Goal: Transaction & Acquisition: Purchase product/service

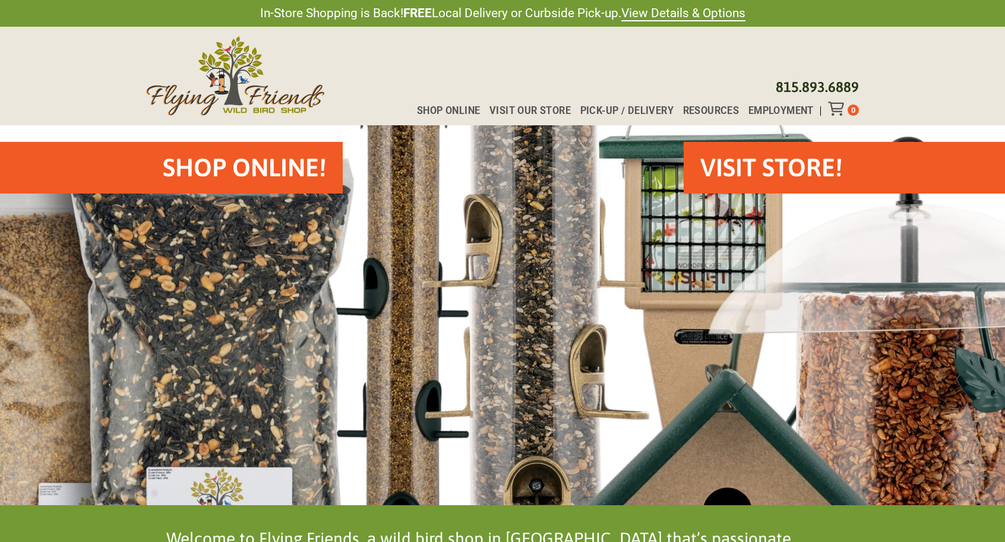
click at [267, 168] on h2 "Shop Online!" at bounding box center [244, 167] width 163 height 35
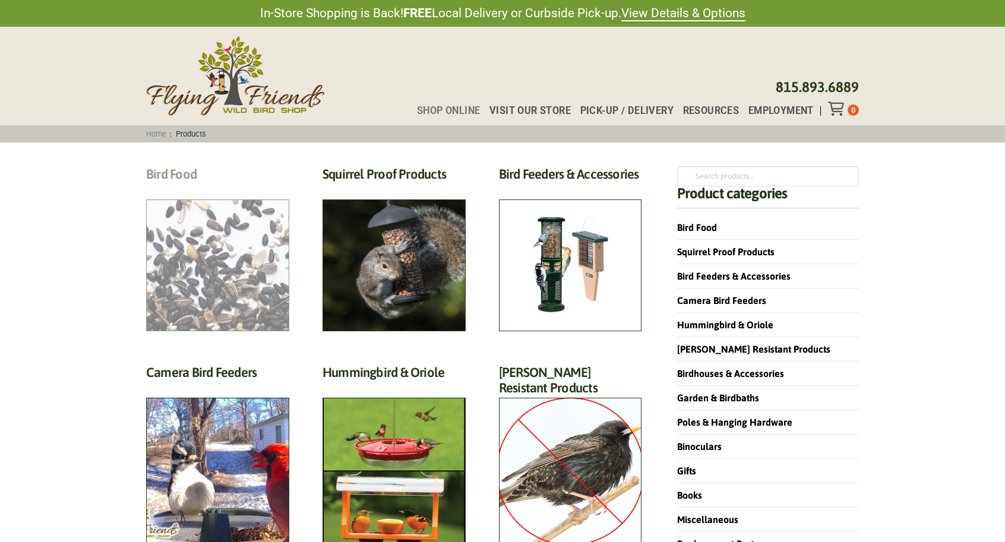
click at [201, 188] on h2 "Bird Food (70)" at bounding box center [217, 177] width 143 height 22
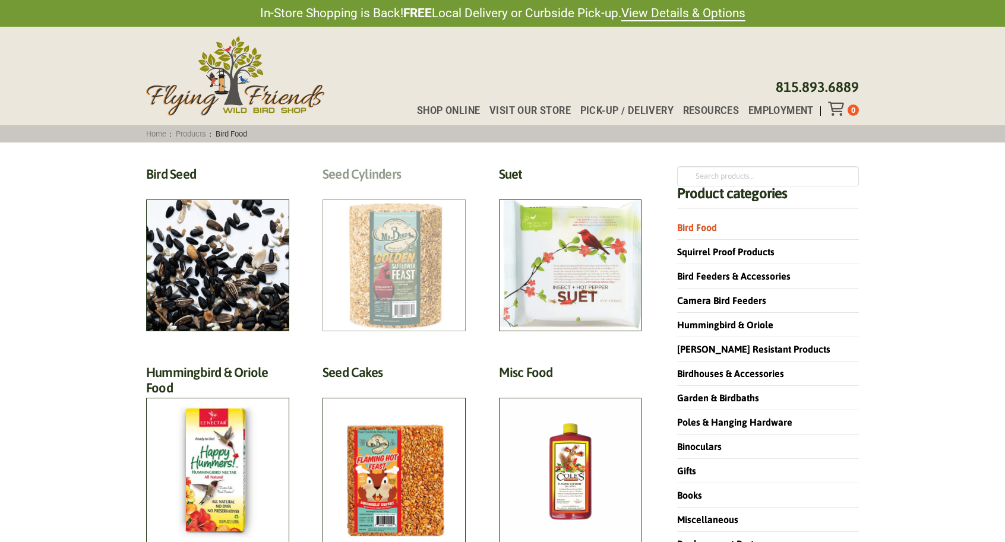
click at [380, 188] on h2 "Seed Cylinders (9)" at bounding box center [393, 177] width 143 height 22
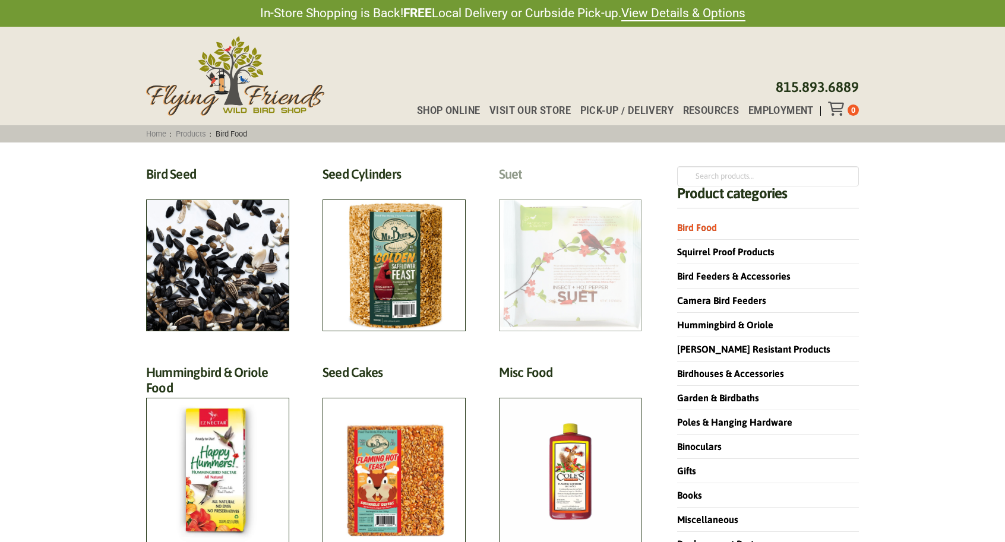
click at [579, 188] on h2 "Suet (18)" at bounding box center [570, 177] width 143 height 22
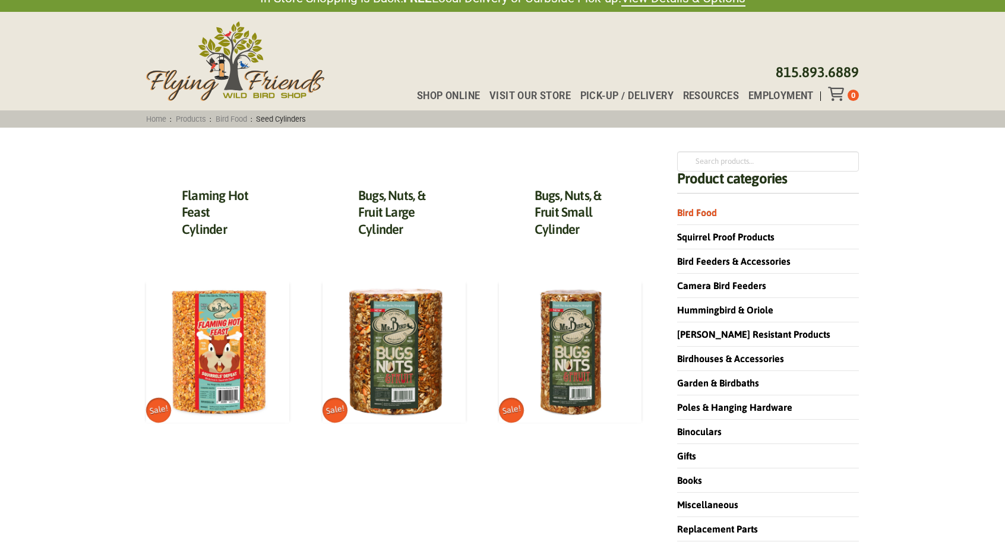
scroll to position [14, 0]
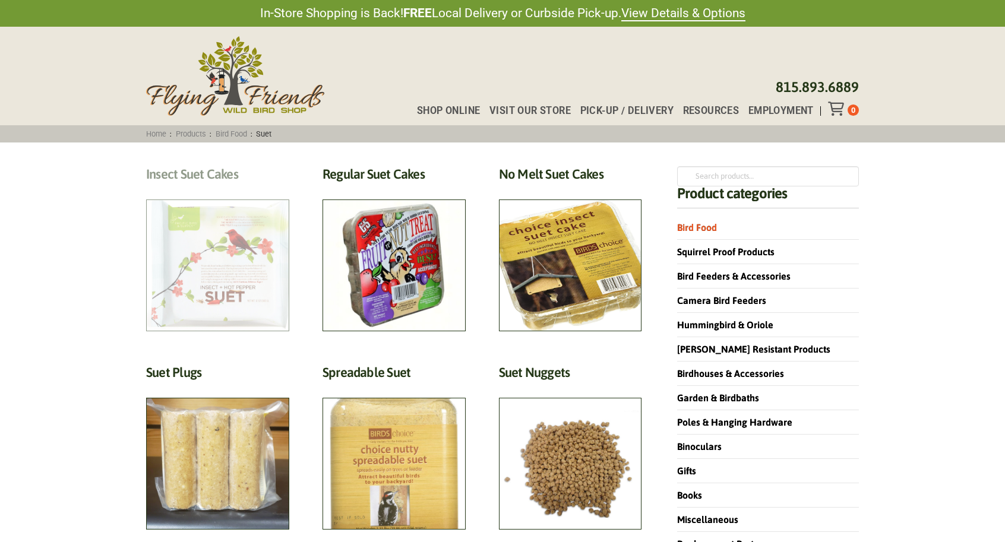
click at [207, 188] on h2 "Insect Suet Cakes (5)" at bounding box center [217, 177] width 143 height 22
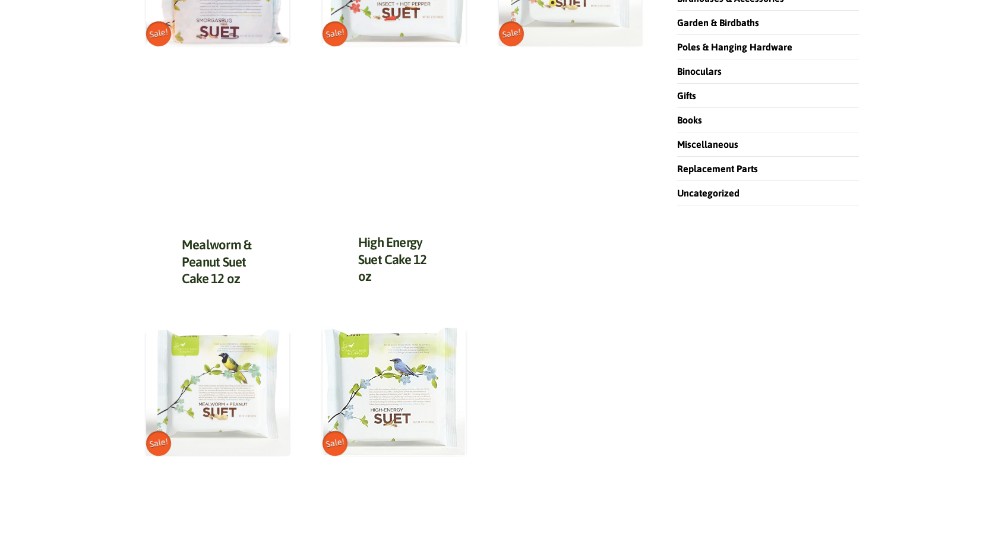
scroll to position [468, 0]
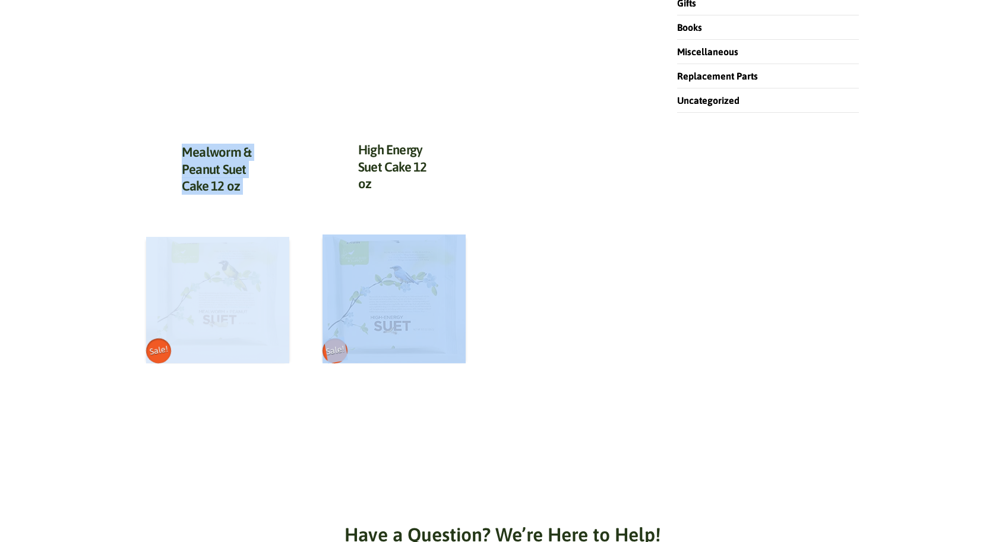
drag, startPoint x: 404, startPoint y: 331, endPoint x: 201, endPoint y: 347, distance: 203.7
click at [211, 343] on ul "Sale! Smorgasbug Suet Cake 12 oz $ 7.05 Original price was: $7.05. $ 5.64 Curre…" at bounding box center [393, 90] width 495 height 784
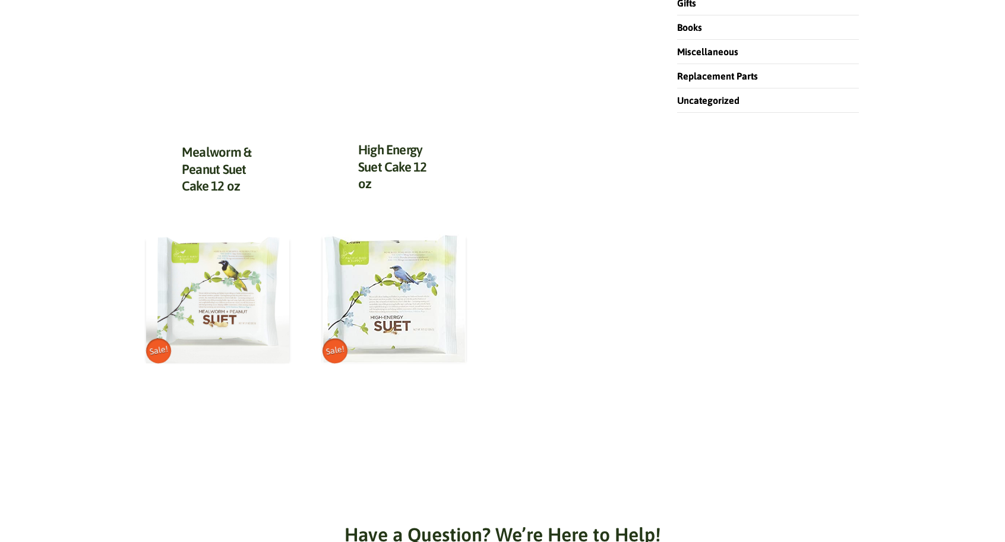
click at [603, 88] on ul "Sale! Smorgasbug Suet Cake 12 oz $ 7.05 Original price was: $7.05. $ 5.64 Curre…" at bounding box center [393, 90] width 495 height 784
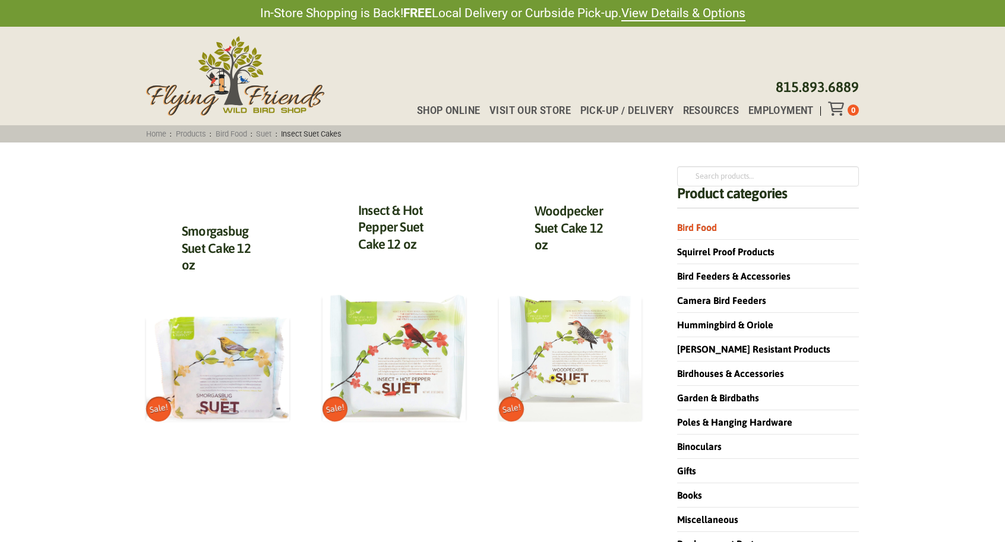
scroll to position [0, 0]
